Goal: Check status: Check status

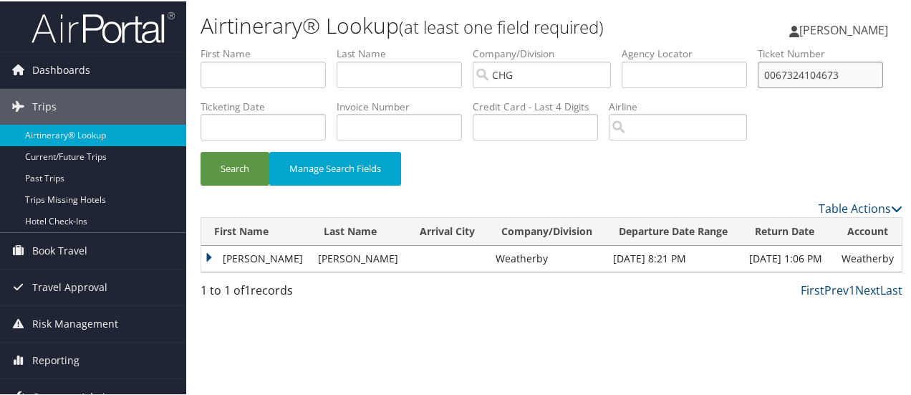
click at [758, 87] on input "0067324104673" at bounding box center [820, 73] width 125 height 27
paste input "5267265125758"
type input "5267265125758"
click at [201, 150] on button "Search" at bounding box center [235, 167] width 69 height 34
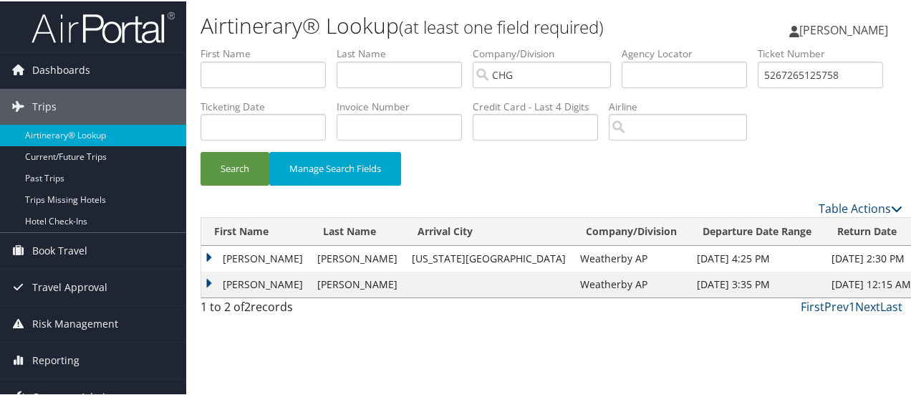
click at [206, 296] on td "[PERSON_NAME]" at bounding box center [255, 283] width 109 height 26
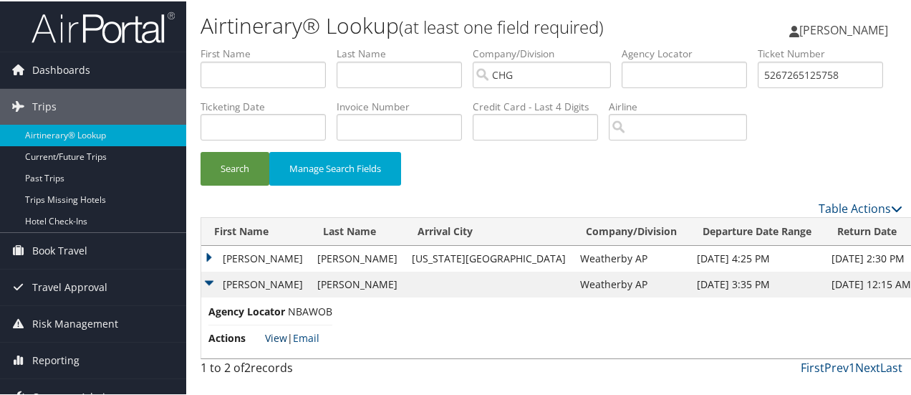
click at [274, 343] on link "View" at bounding box center [276, 337] width 22 height 14
click at [209, 270] on td "[PERSON_NAME]" at bounding box center [255, 257] width 109 height 26
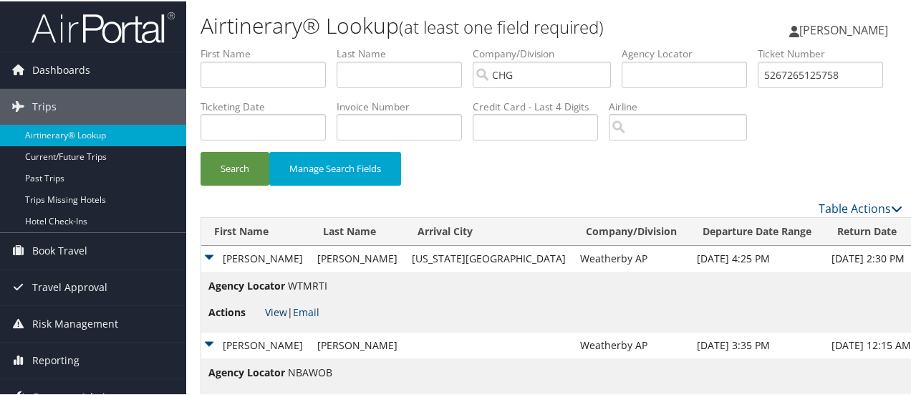
click at [280, 317] on link "View" at bounding box center [276, 311] width 22 height 14
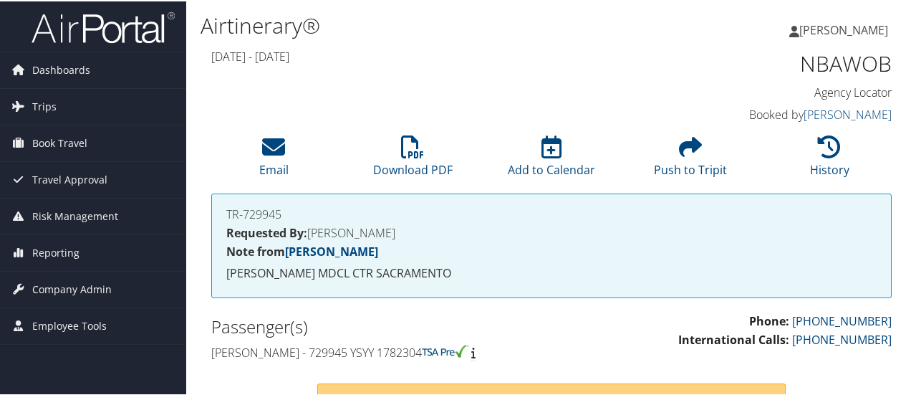
scroll to position [433, 0]
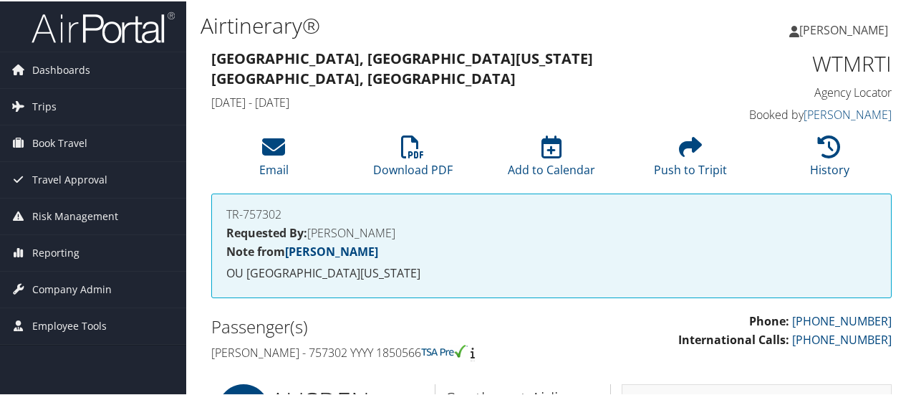
scroll to position [2044, 0]
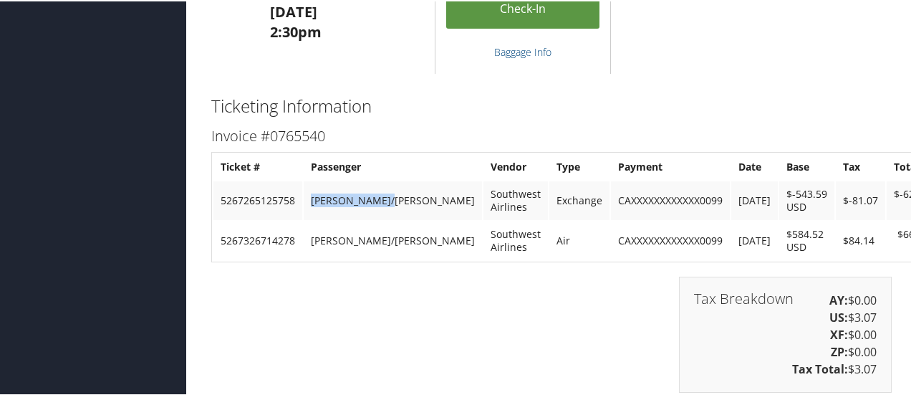
drag, startPoint x: 312, startPoint y: 198, endPoint x: 400, endPoint y: 196, distance: 88.1
click at [400, 196] on td "[PERSON_NAME]/[PERSON_NAME]" at bounding box center [393, 199] width 178 height 39
copy td "[PERSON_NAME]/[PERSON_NAME]"
click at [246, 237] on td "5267326714278" at bounding box center [258, 239] width 89 height 39
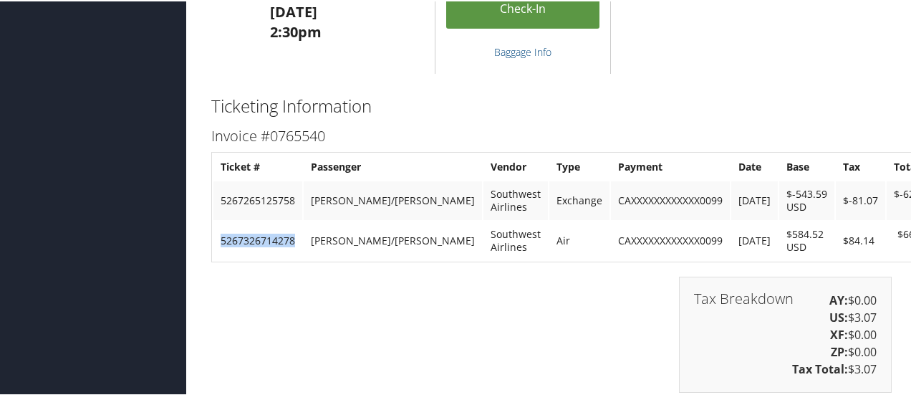
copy td "5267326714278"
